Goal: Task Accomplishment & Management: Use online tool/utility

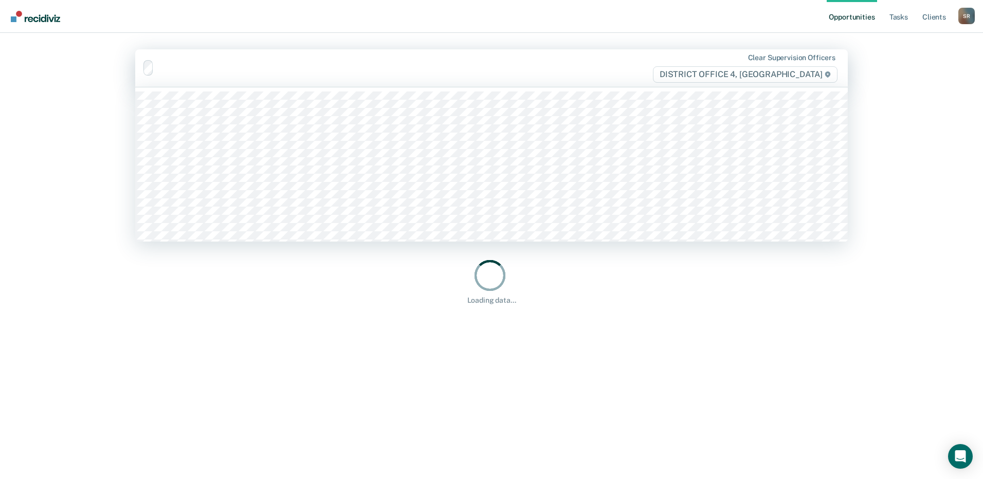
click at [254, 57] on div "Clear supervision officers DISTRICT OFFICE 4, [GEOGRAPHIC_DATA]" at bounding box center [491, 68] width 713 height 38
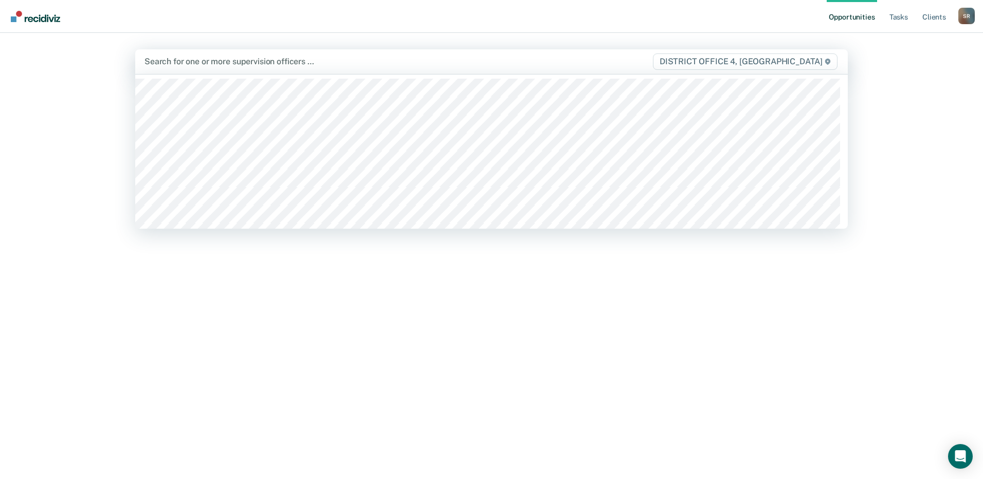
click at [195, 61] on div at bounding box center [387, 62] width 485 height 12
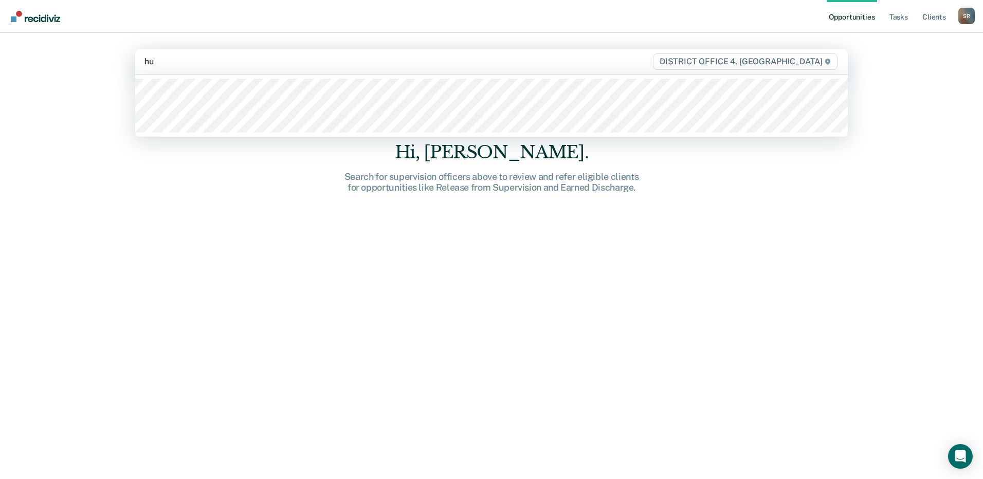
type input "hum"
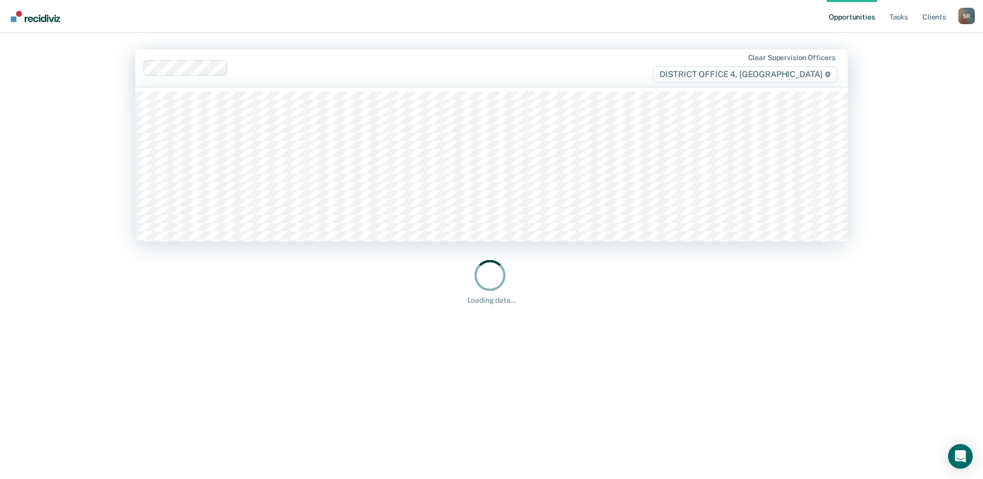
click at [319, 62] on div at bounding box center [431, 68] width 398 height 12
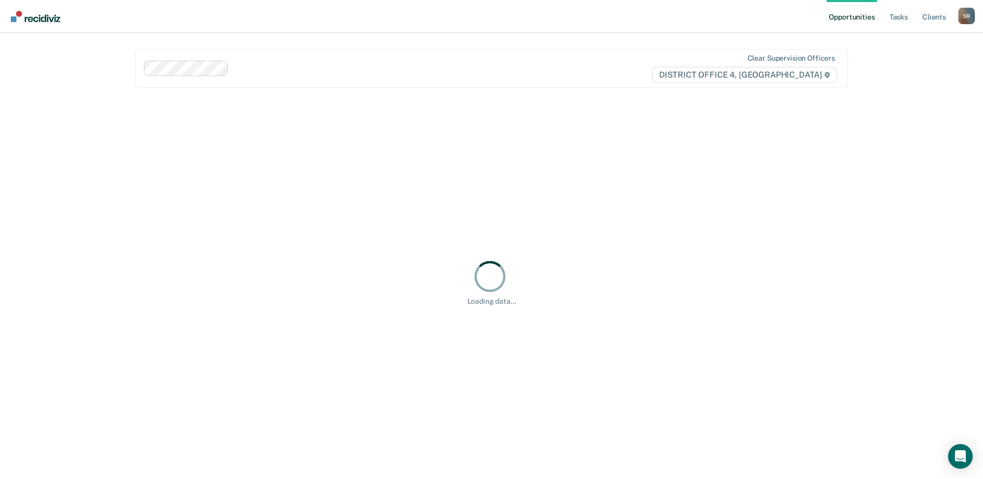
click at [320, 67] on div at bounding box center [431, 69] width 397 height 12
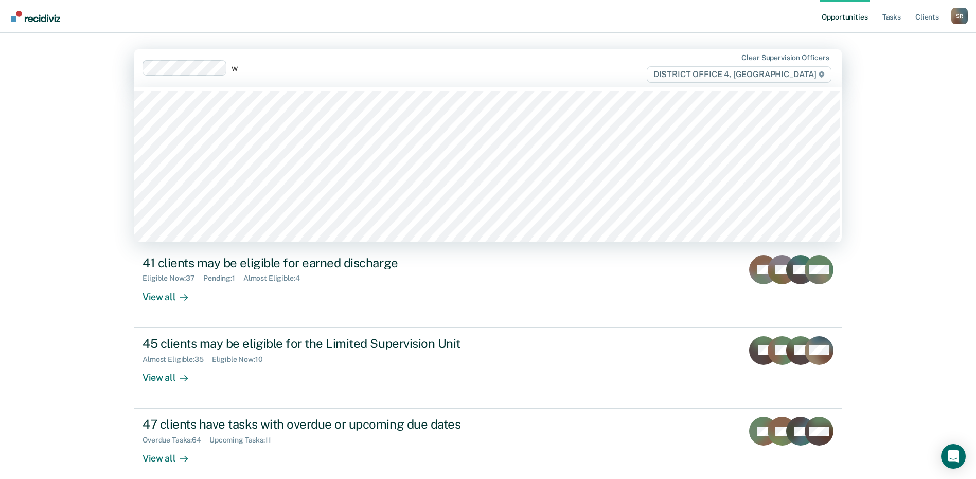
type input "we"
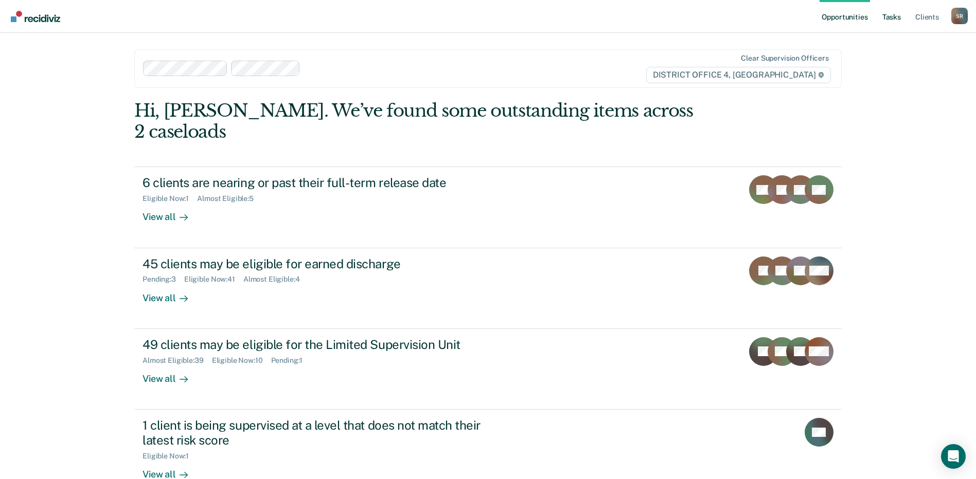
click at [891, 18] on link "Tasks" at bounding box center [891, 16] width 23 height 33
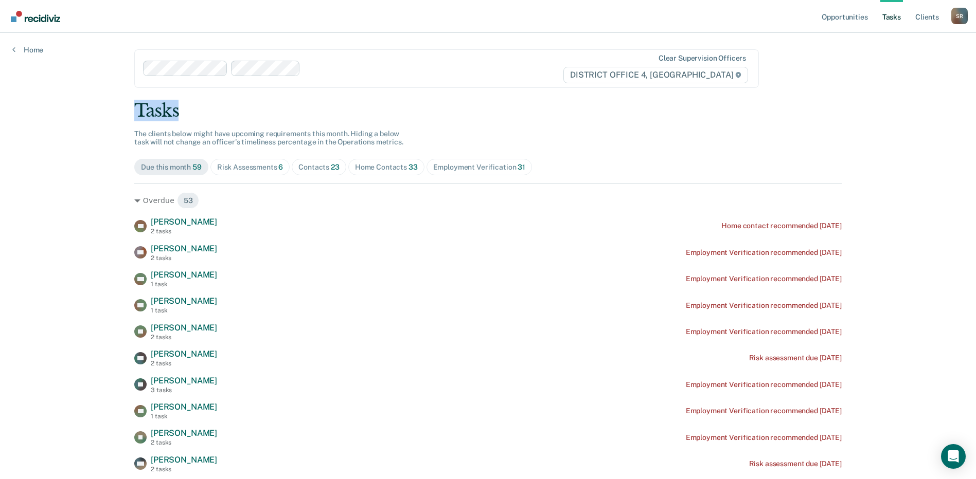
click at [385, 168] on div "Home Contacts 33" at bounding box center [386, 167] width 63 height 9
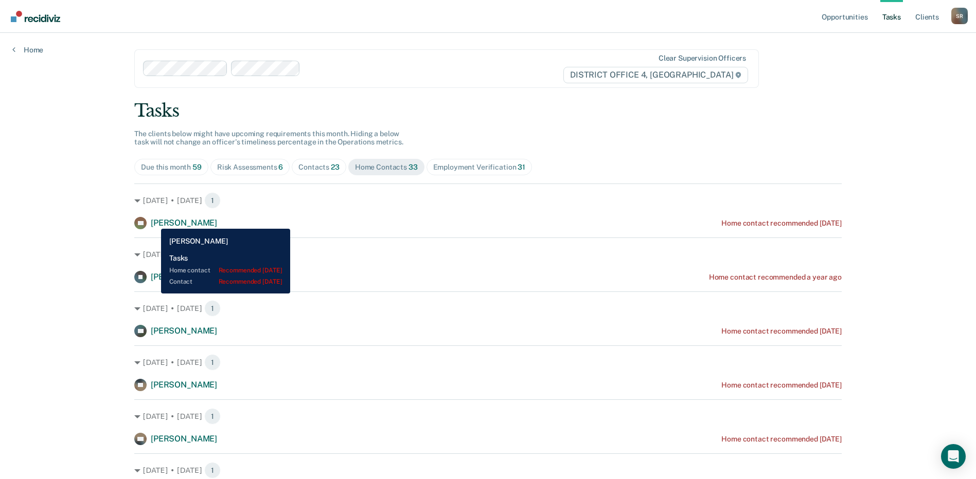
click at [153, 221] on span "Sabrina Davenport" at bounding box center [184, 223] width 66 height 10
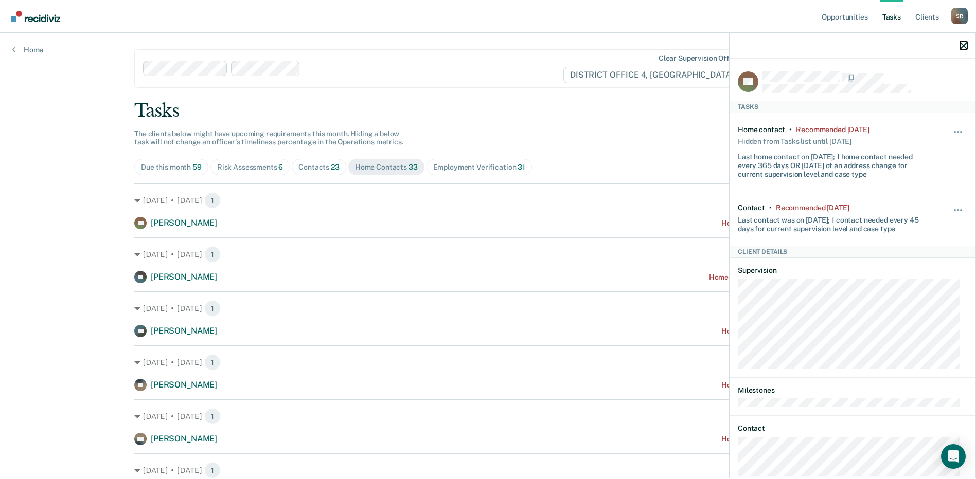
click at [966, 47] on icon "button" at bounding box center [963, 45] width 7 height 7
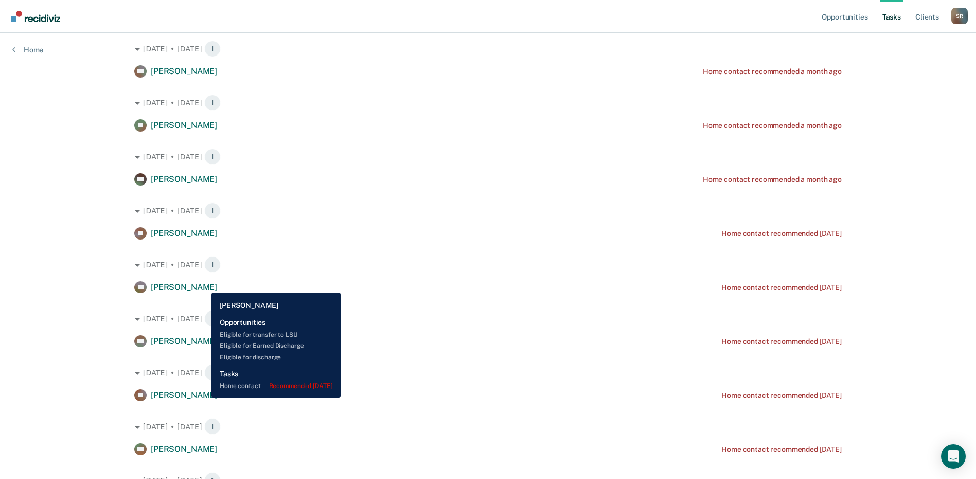
scroll to position [1519, 0]
